Goal: Information Seeking & Learning: Check status

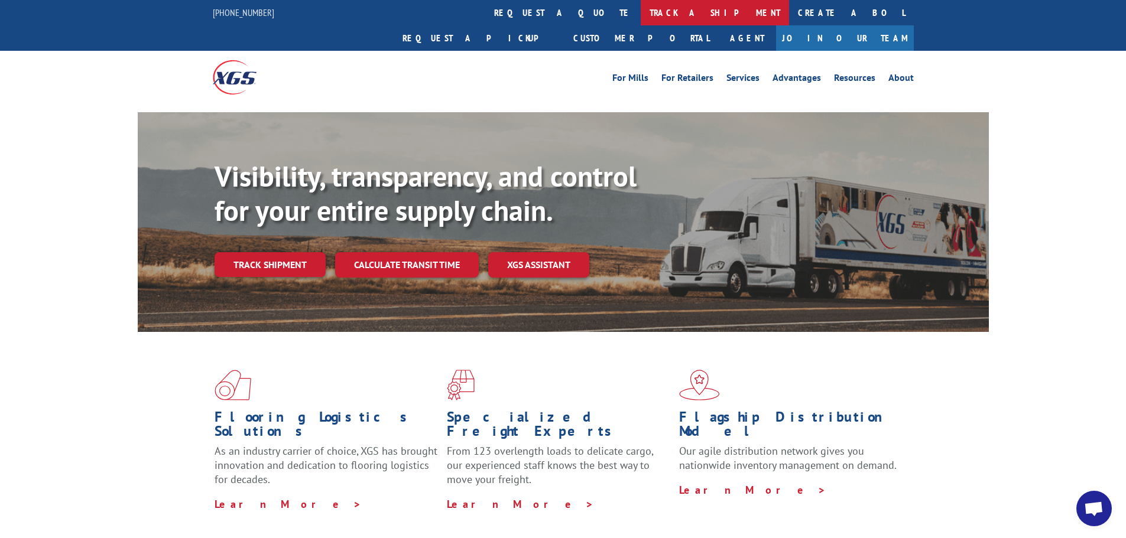
click at [641, 12] on link "track a shipment" at bounding box center [715, 12] width 148 height 25
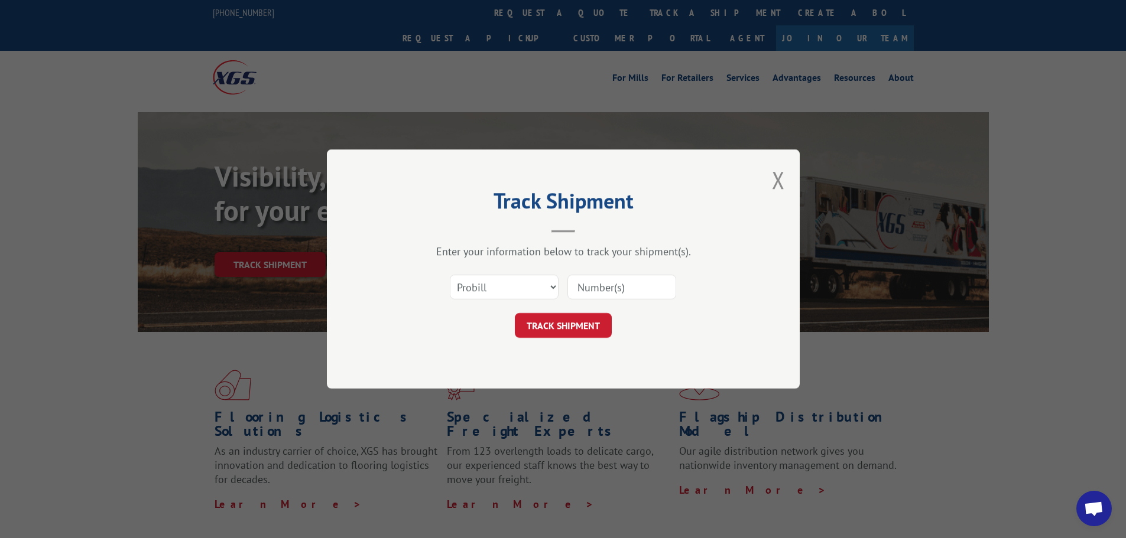
click at [518, 306] on div "Select category... Probill BOL PO" at bounding box center [563, 287] width 355 height 39
click at [531, 291] on select "Select category... Probill BOL PO" at bounding box center [504, 287] width 109 height 25
select select "po"
click at [450, 275] on select "Select category... Probill BOL PO" at bounding box center [504, 287] width 109 height 25
click at [604, 294] on input at bounding box center [621, 287] width 109 height 25
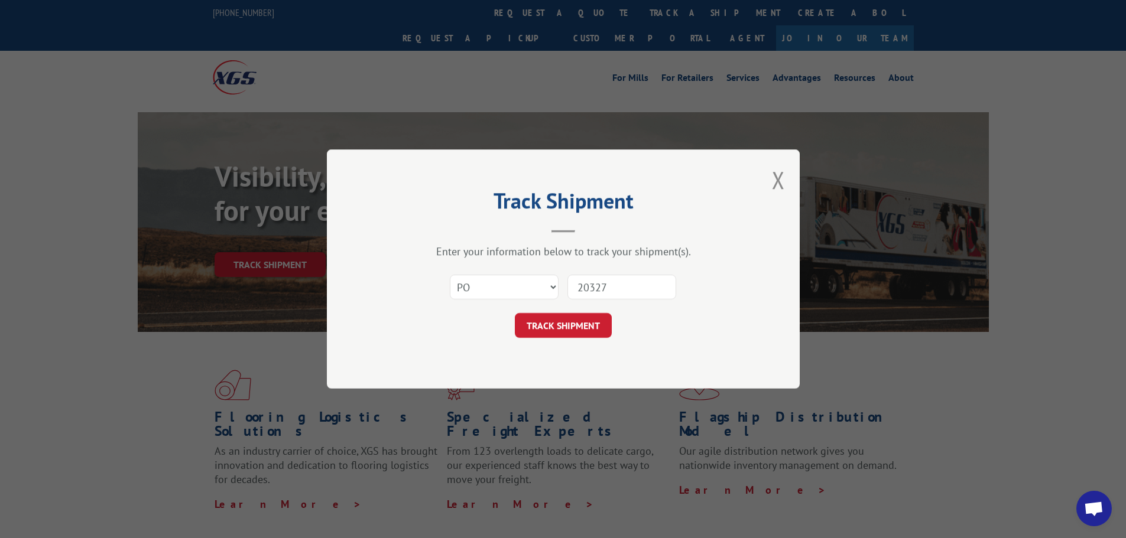
type input "203279"
click button "TRACK SHIPMENT" at bounding box center [563, 325] width 97 height 25
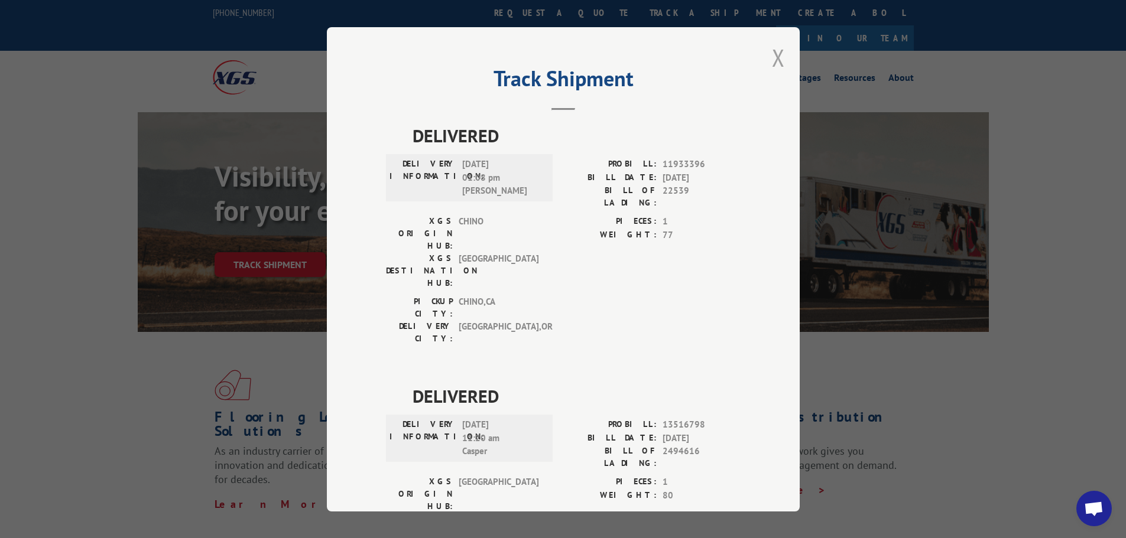
click at [772, 57] on button "Close modal" at bounding box center [778, 57] width 13 height 31
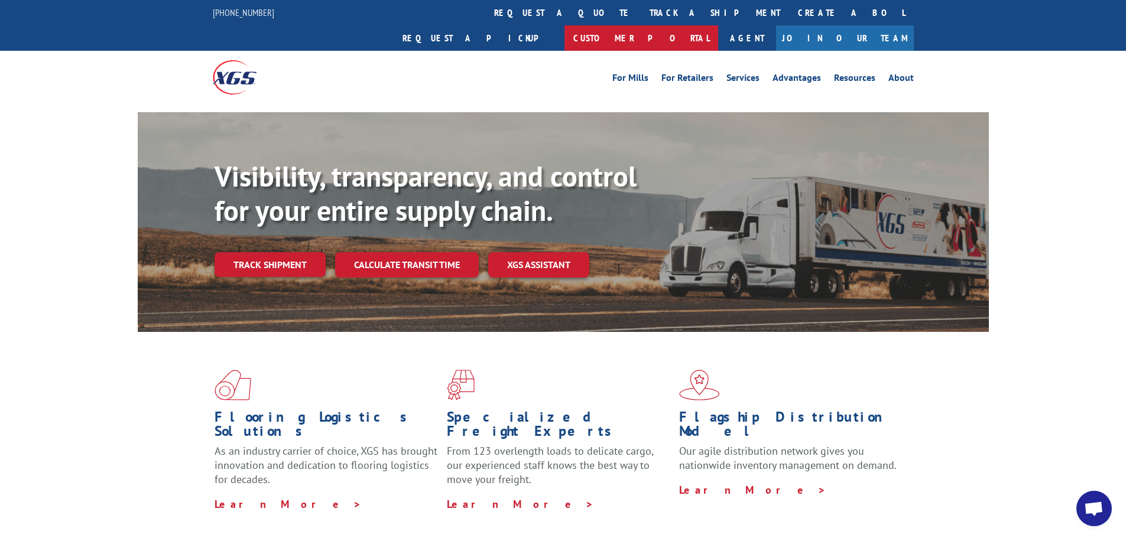
click at [718, 25] on link "Customer Portal" at bounding box center [641, 37] width 154 height 25
